Goal: Ask a question

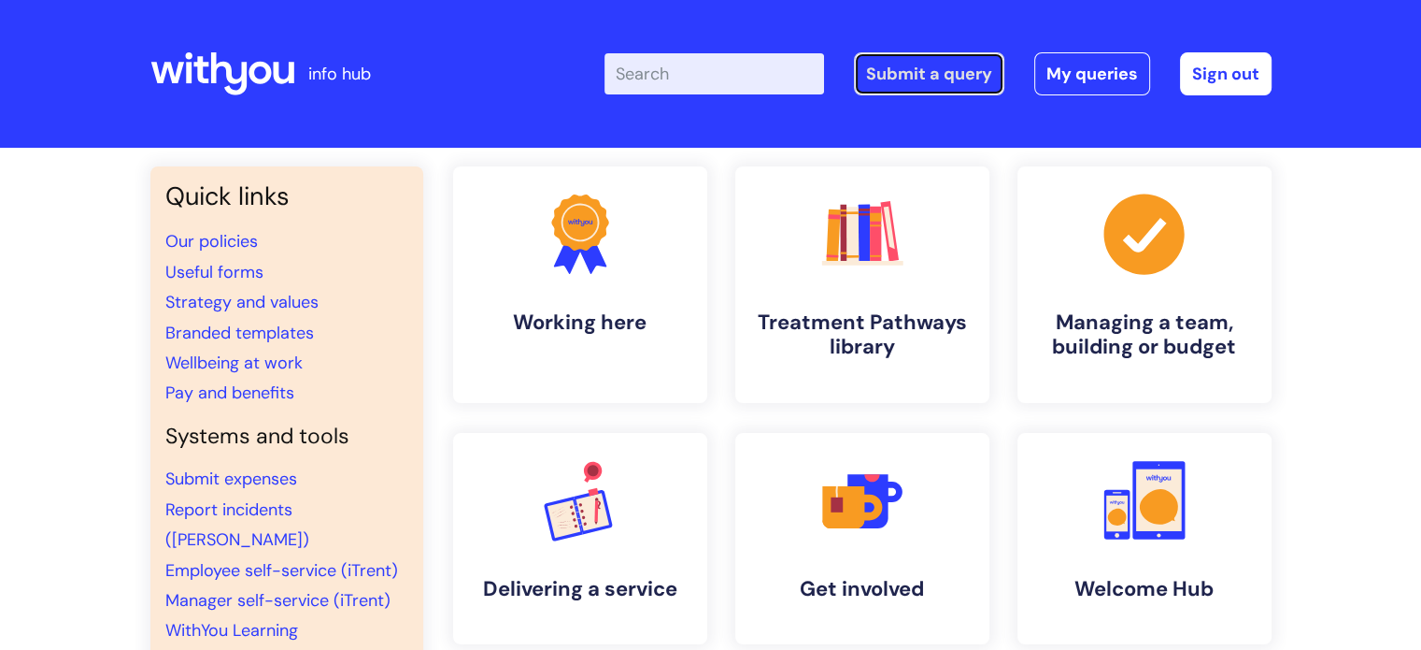
click at [983, 62] on link "Submit a query" at bounding box center [929, 73] width 150 height 43
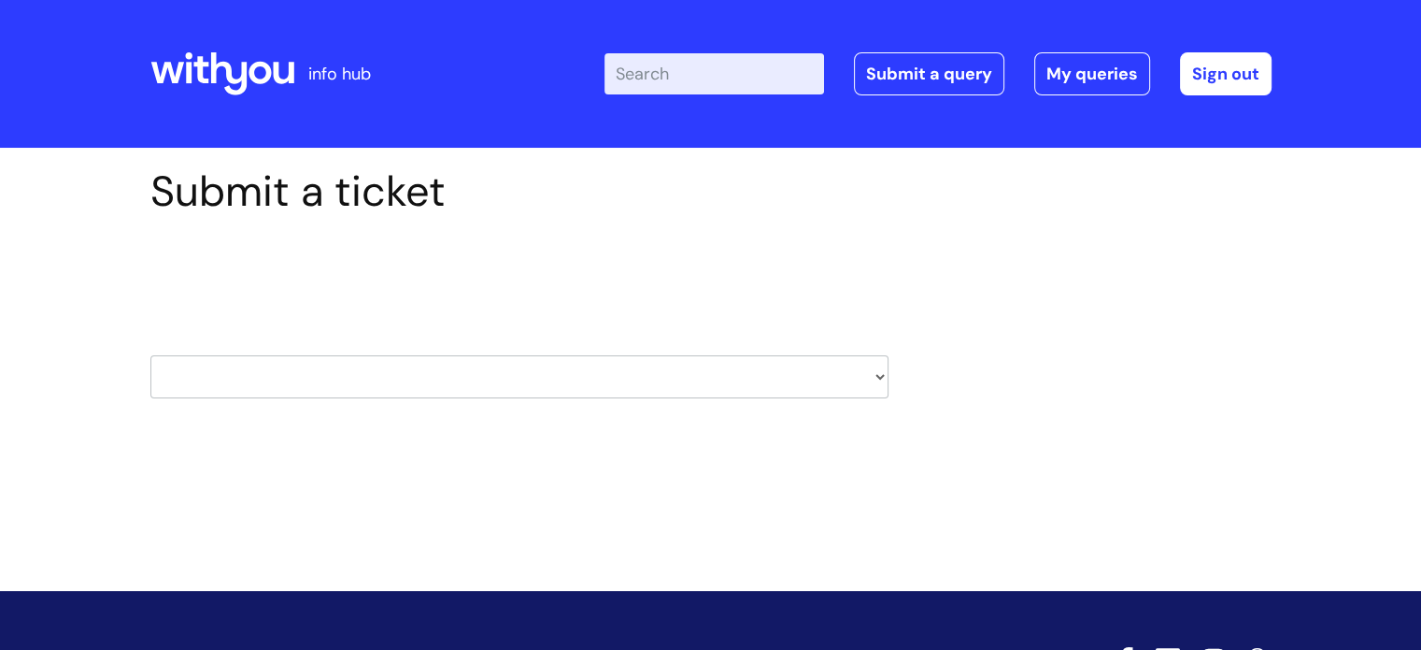
click at [350, 386] on select "HR / People IT and Support Clinical Drug Alerts Finance Accounts Data Support T…" at bounding box center [519, 376] width 738 height 43
select select "hr_/_people"
click at [150, 355] on select "HR / People IT and Support Clinical Drug Alerts Finance Accounts Data Support T…" at bounding box center [519, 376] width 738 height 43
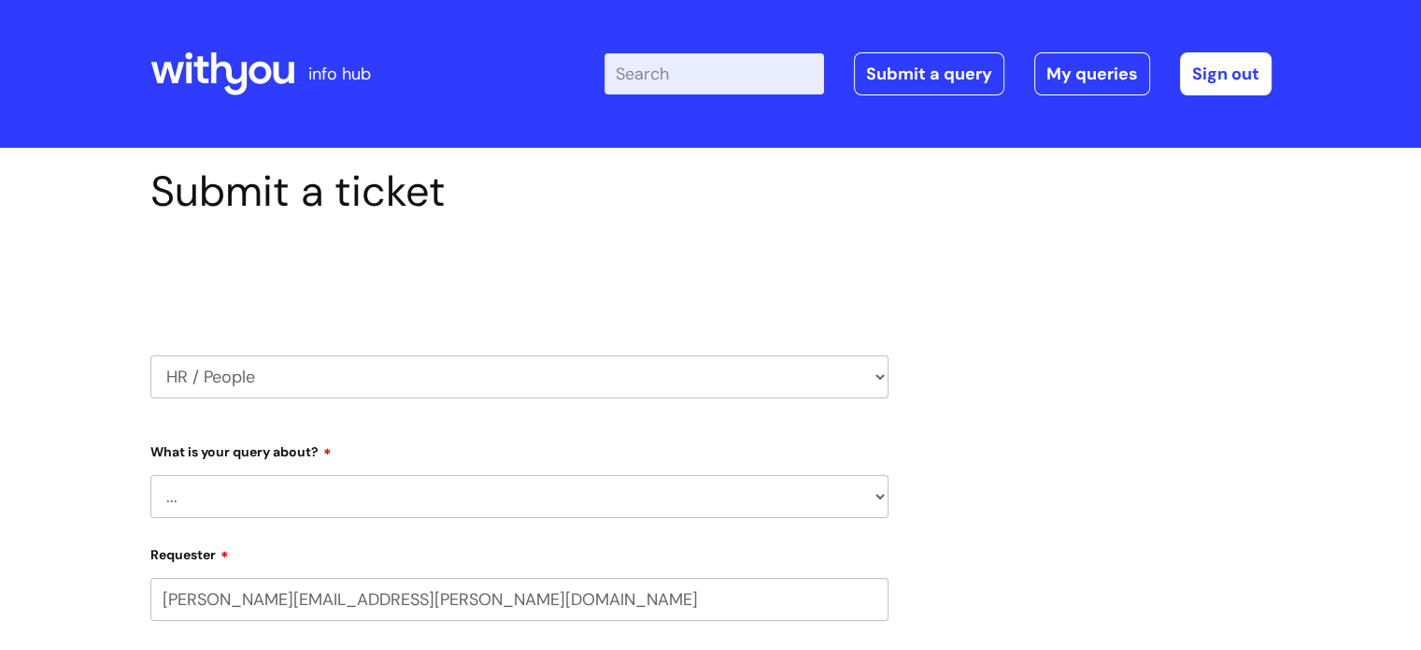
select select "80004418364"
click at [344, 496] on select "... Absence Query Holiday Query Employee change request General HR Query iTrent…" at bounding box center [519, 496] width 738 height 43
select select "General HR Query"
click at [150, 475] on select "... Absence Query Holiday Query Employee change request General HR Query iTrent…" at bounding box center [519, 496] width 738 height 43
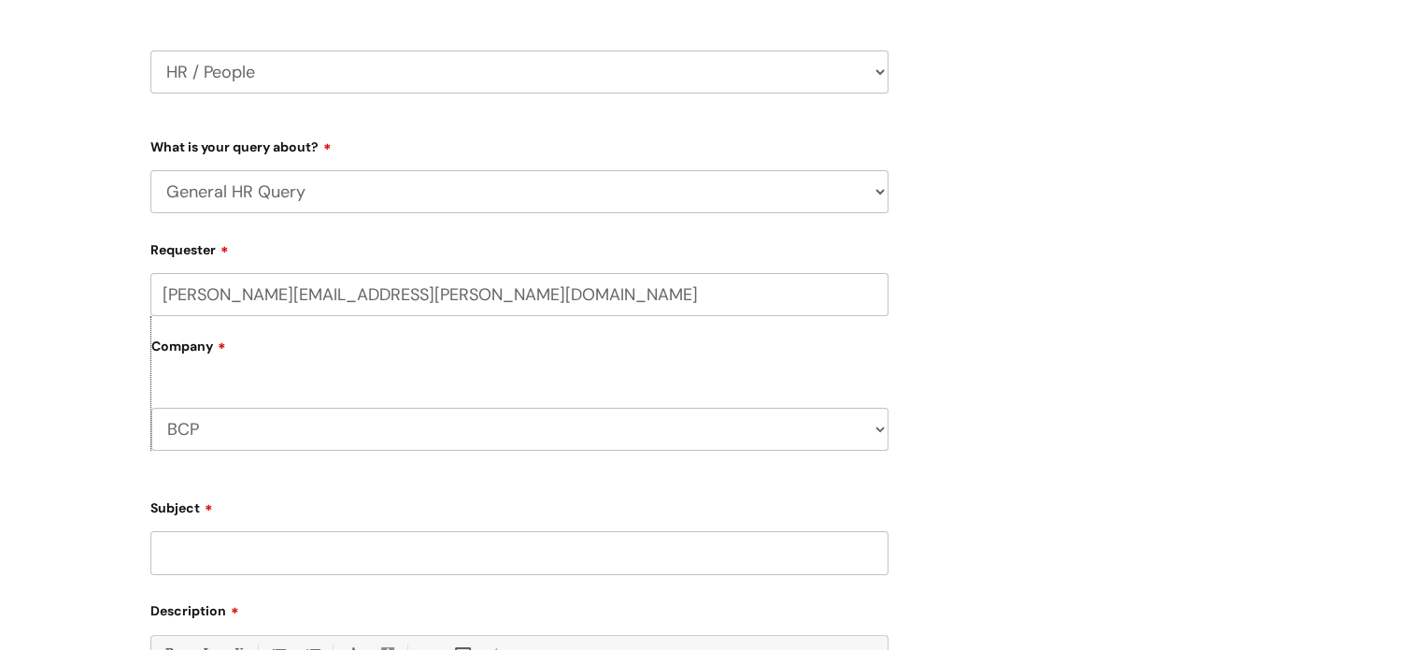
scroll to position [307, 0]
click at [282, 545] on input "Subject" at bounding box center [519, 550] width 738 height 43
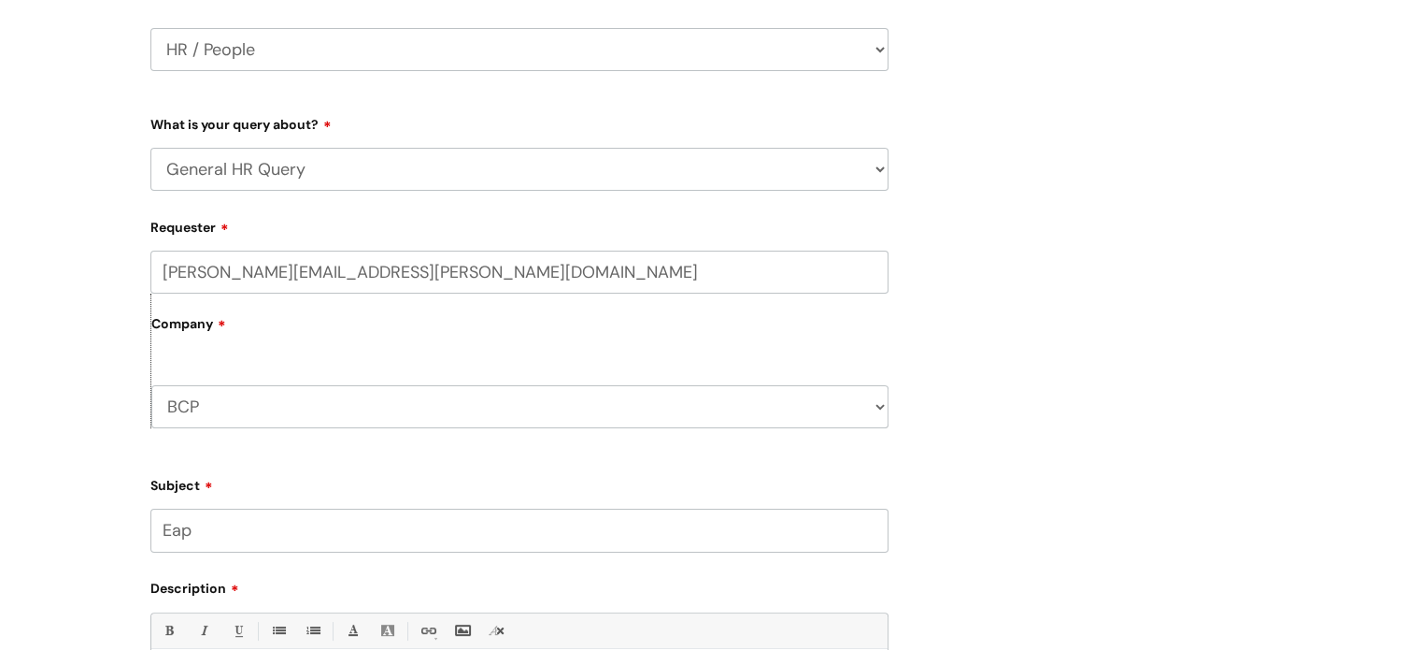
drag, startPoint x: 282, startPoint y: 545, endPoint x: 248, endPoint y: 543, distance: 34.6
click at [248, 543] on input "Eap" at bounding box center [519, 529] width 738 height 43
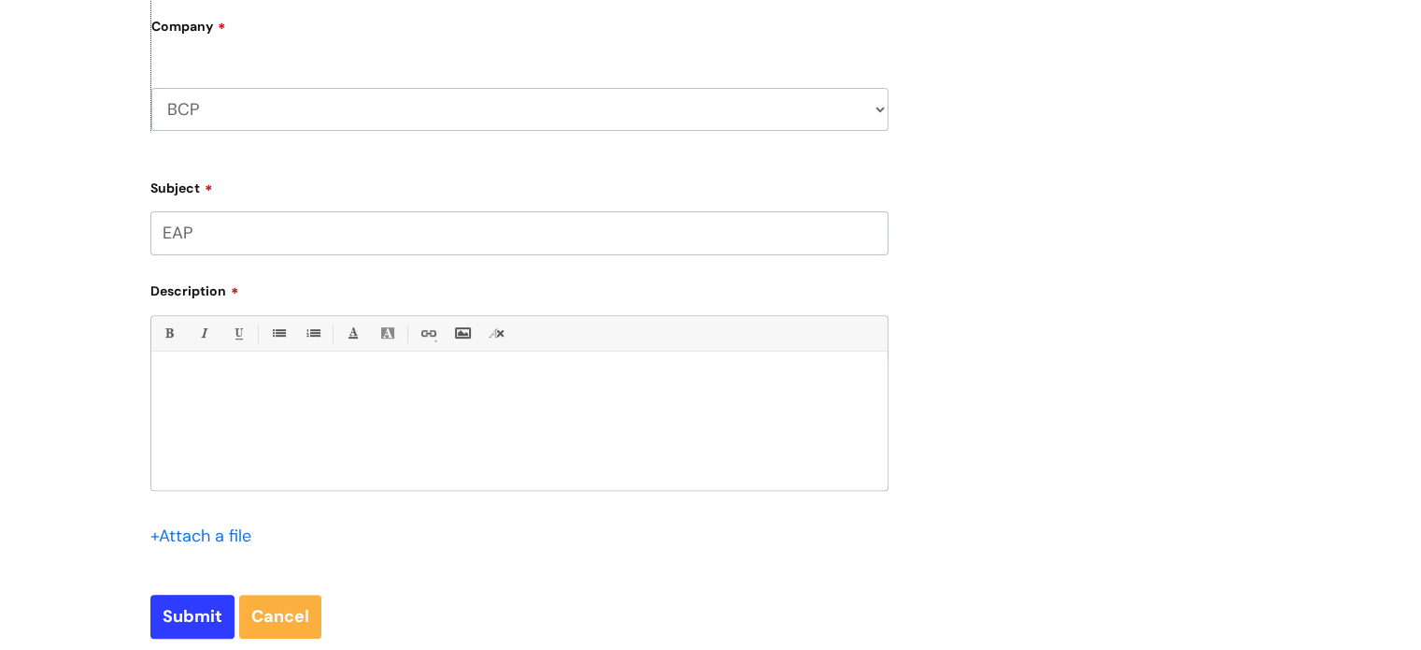
scroll to position [649, 0]
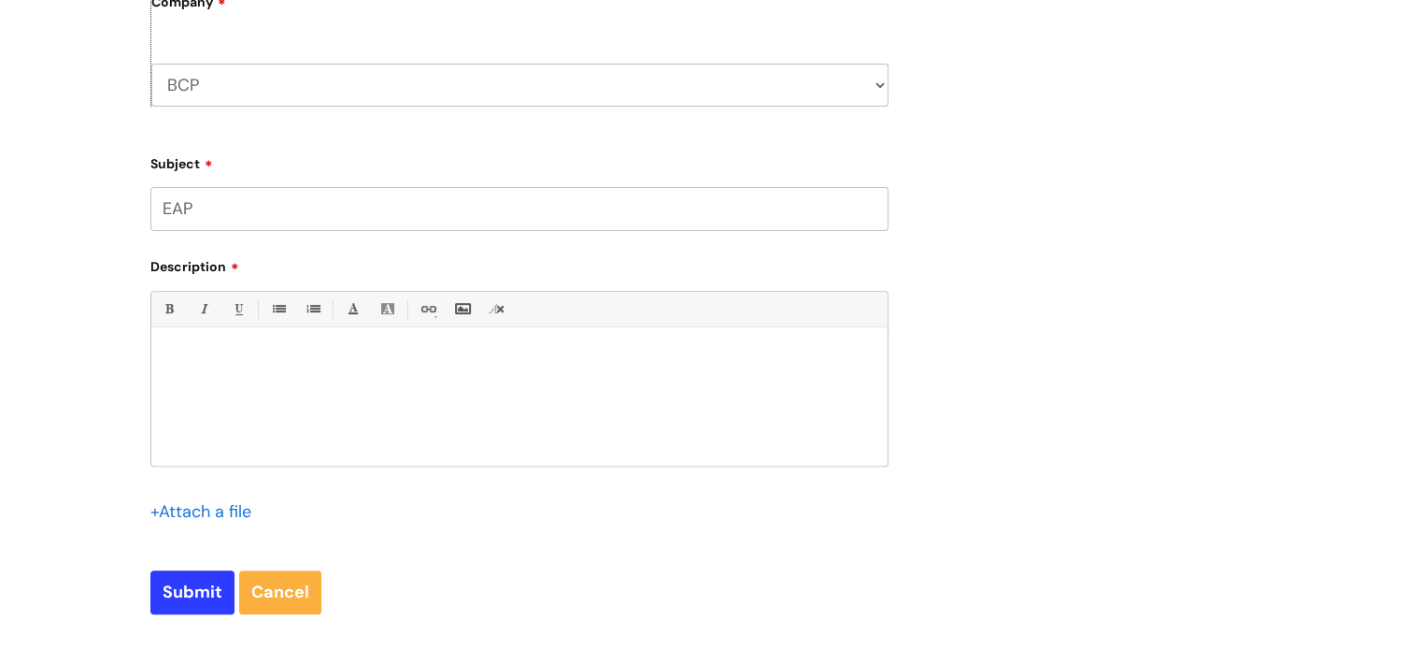
type input "EAP"
click at [332, 413] on div at bounding box center [519, 400] width 736 height 129
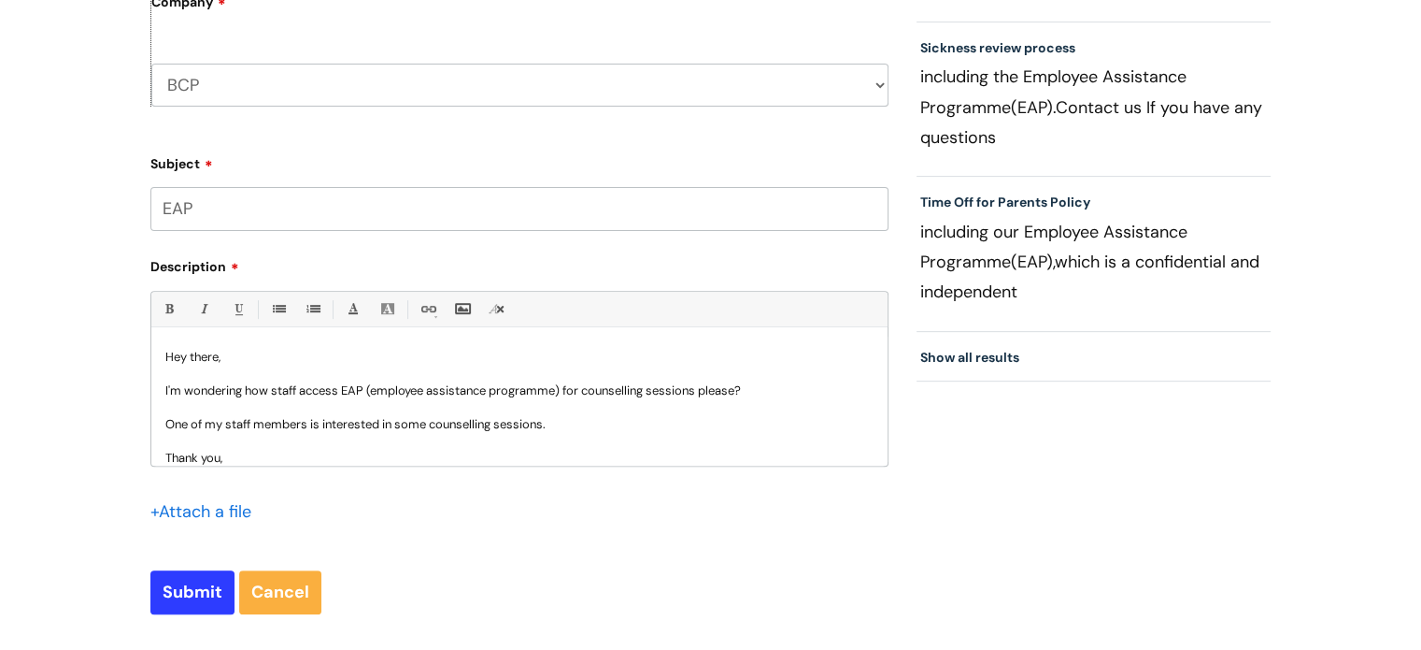
scroll to position [19, 0]
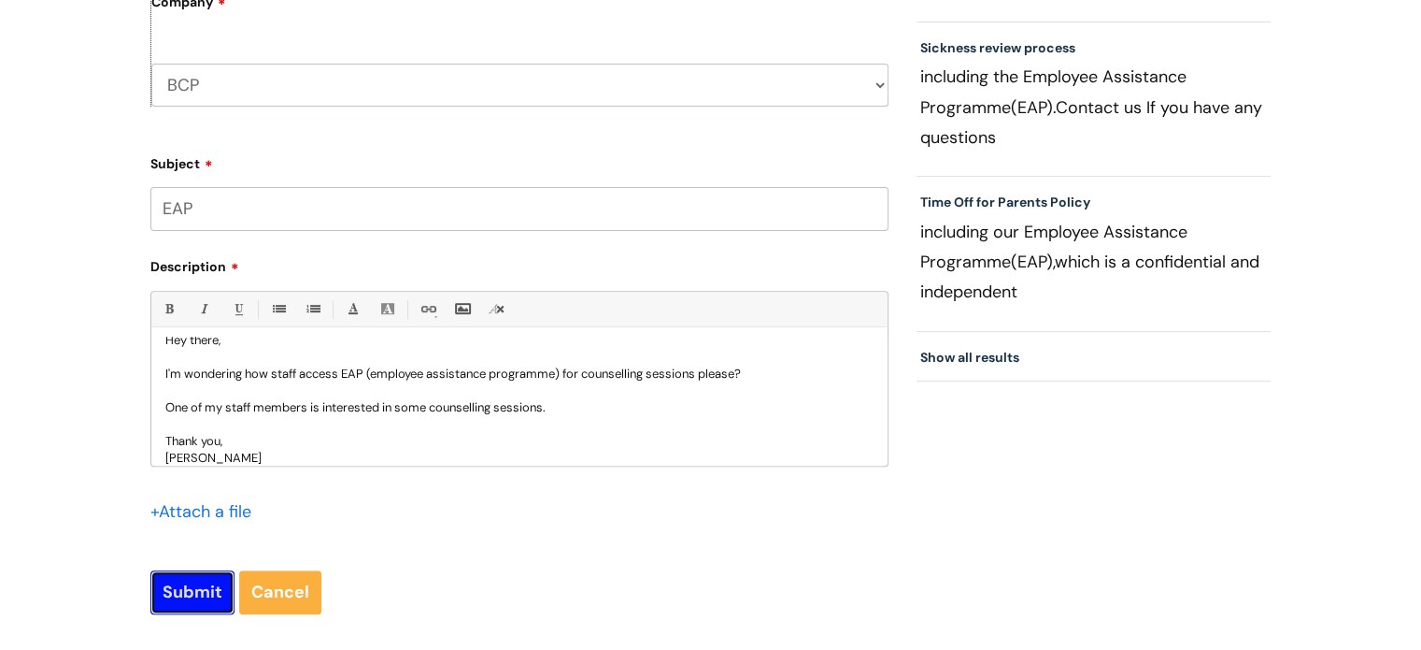
click at [206, 590] on input "Submit" at bounding box center [192, 591] width 84 height 43
type input "Please Wait..."
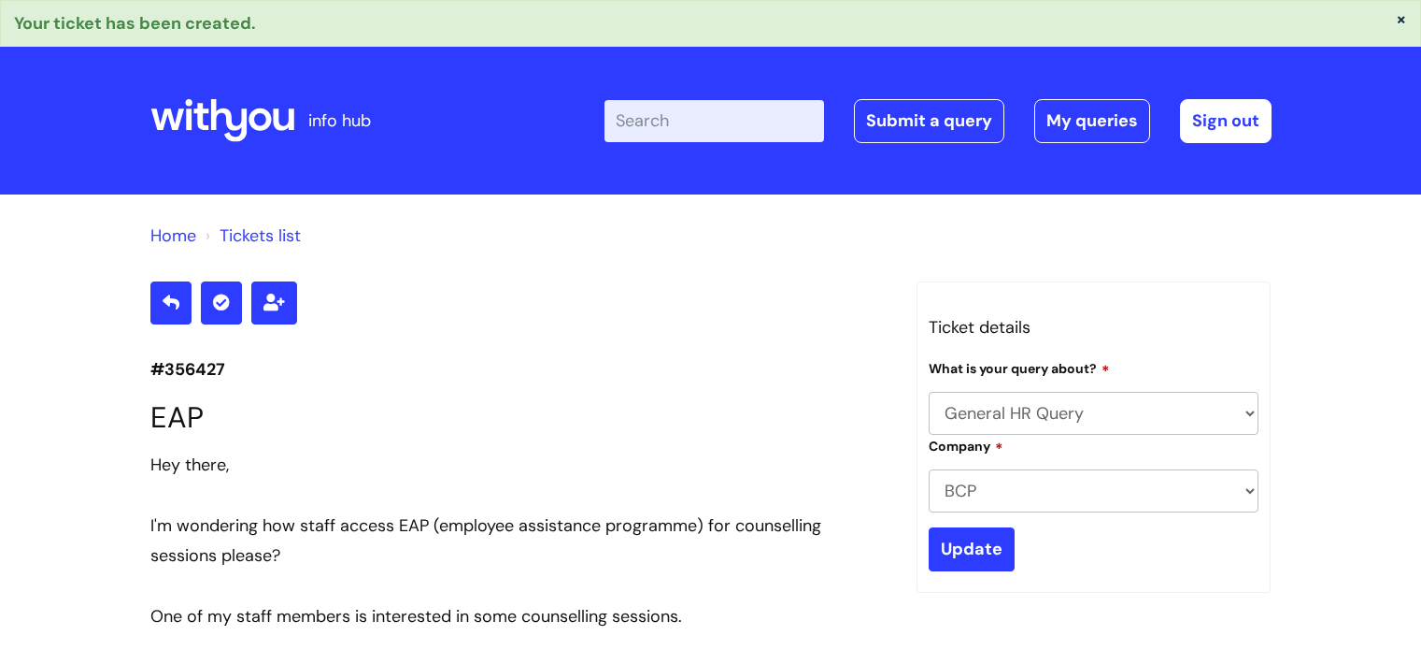
select select "General HR Query"
